Goal: Find specific page/section: Find specific page/section

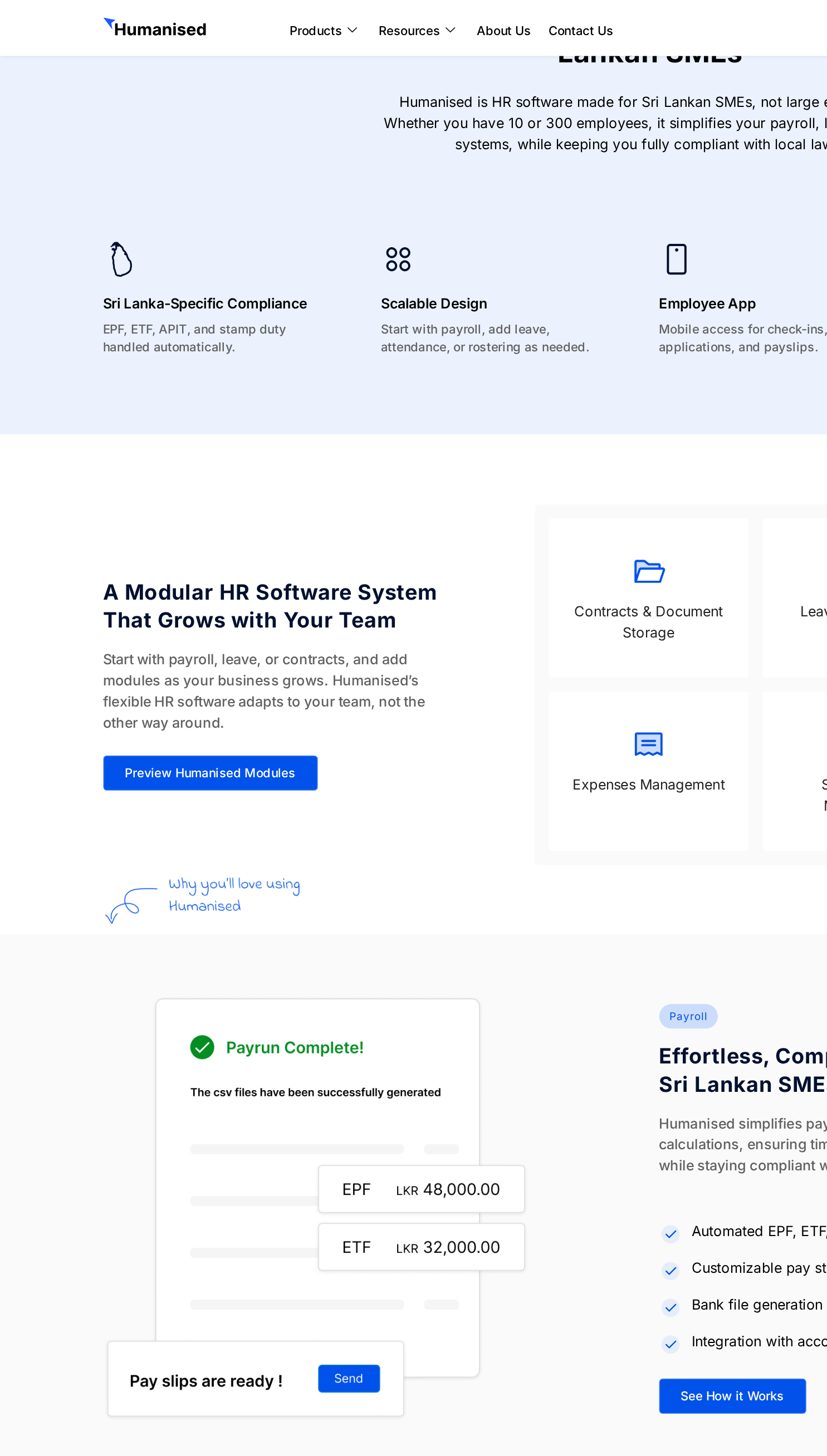
scroll to position [675, 0]
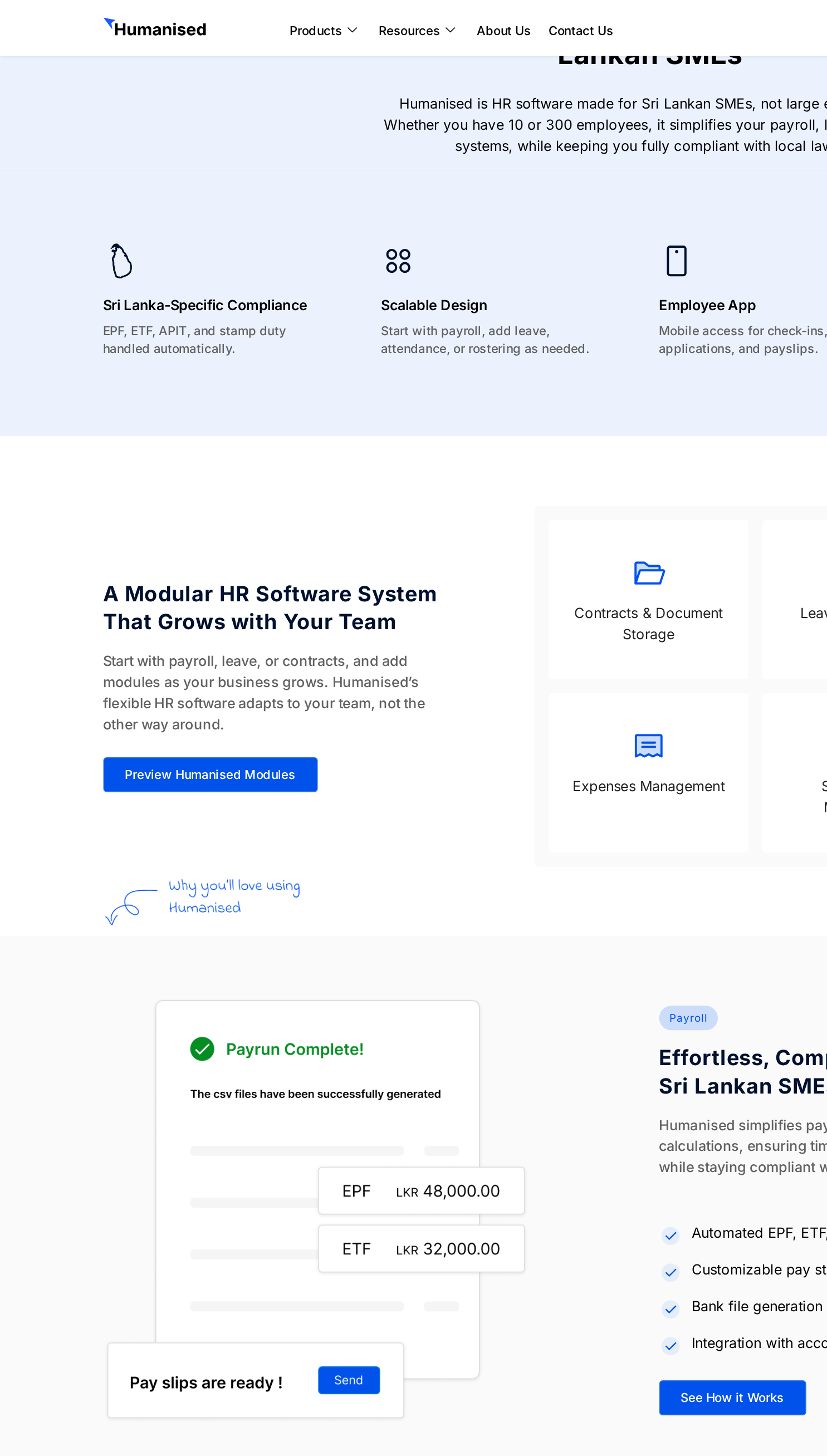
click at [397, 401] on p "Contracts & Document Storage" at bounding box center [412, 396] width 105 height 27
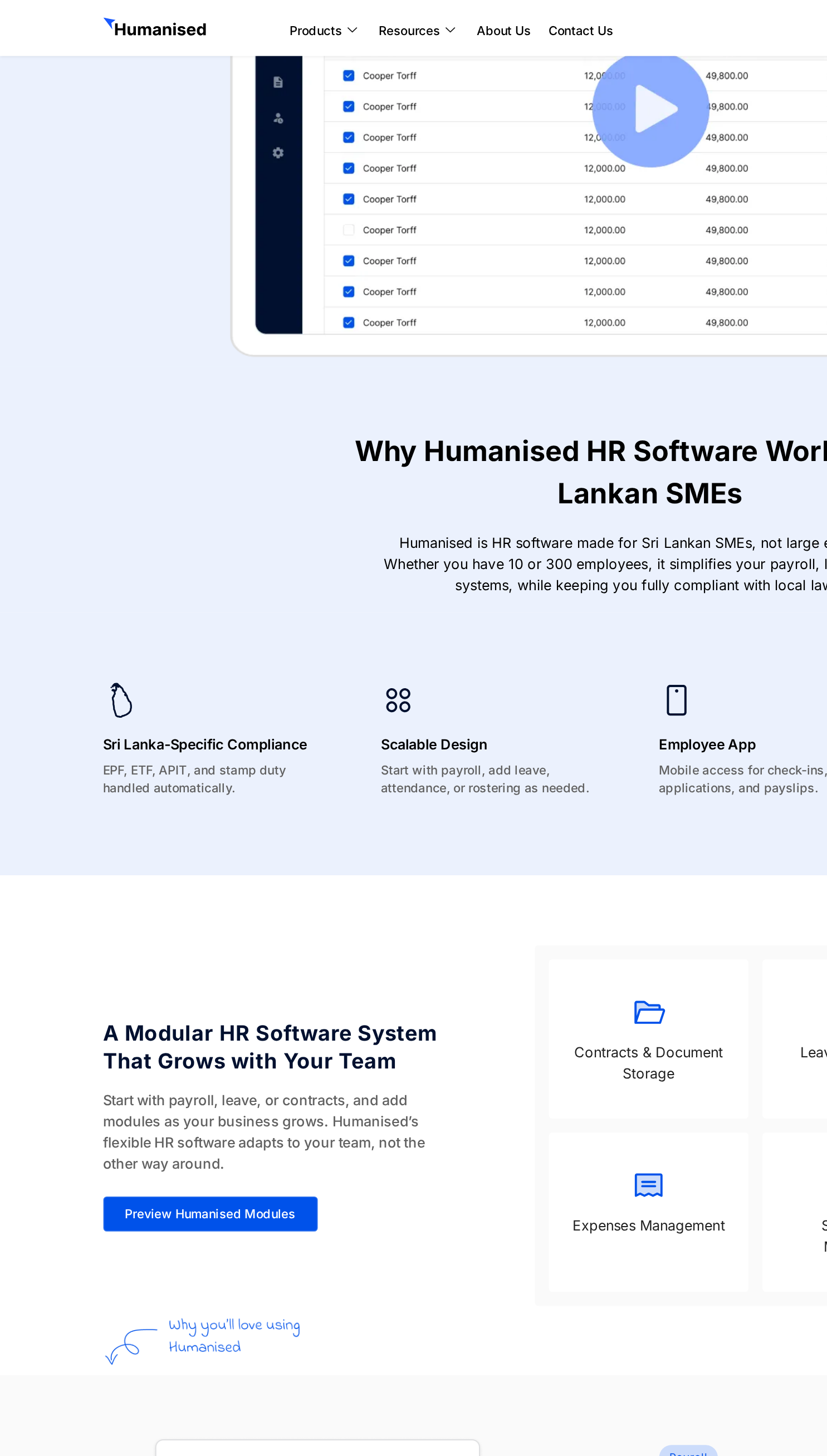
scroll to position [0, 0]
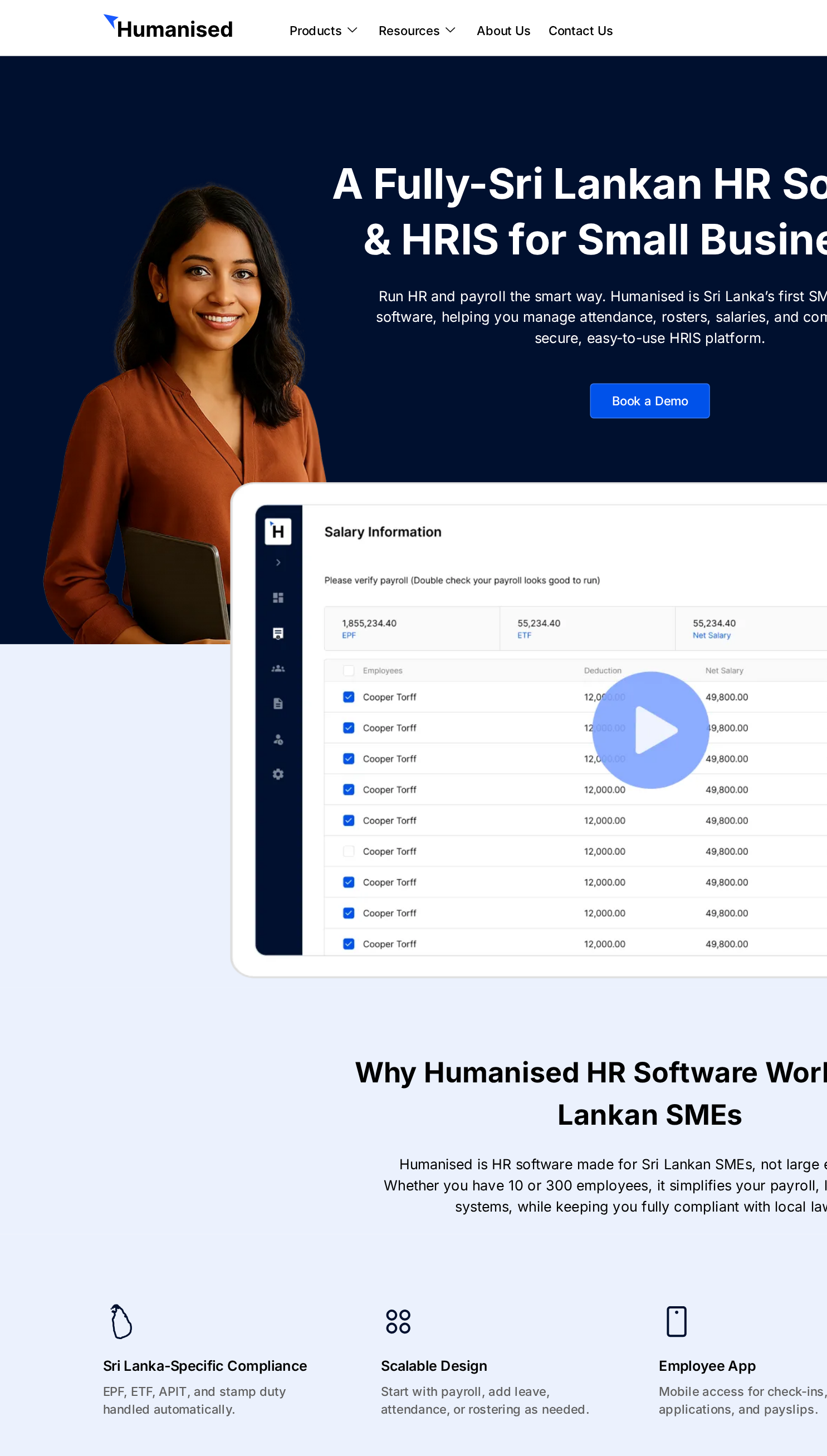
click at [414, 457] on img at bounding box center [414, 465] width 535 height 316
